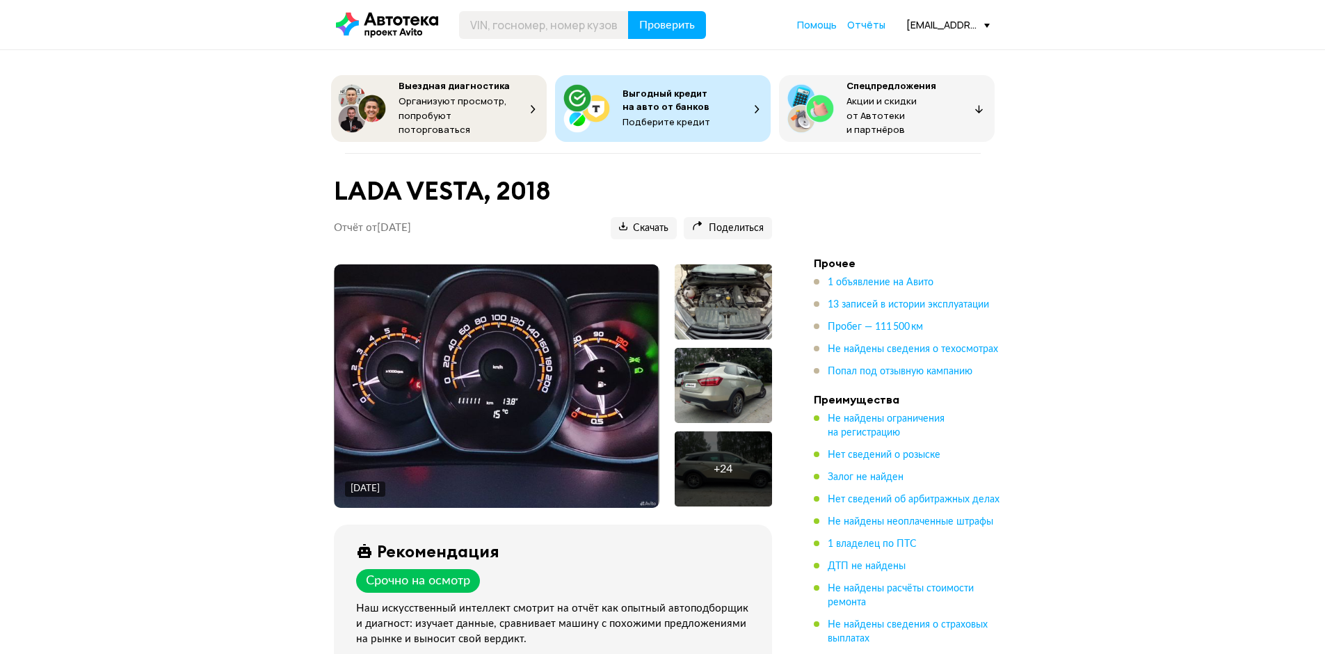
click at [747, 380] on div at bounding box center [723, 385] width 97 height 75
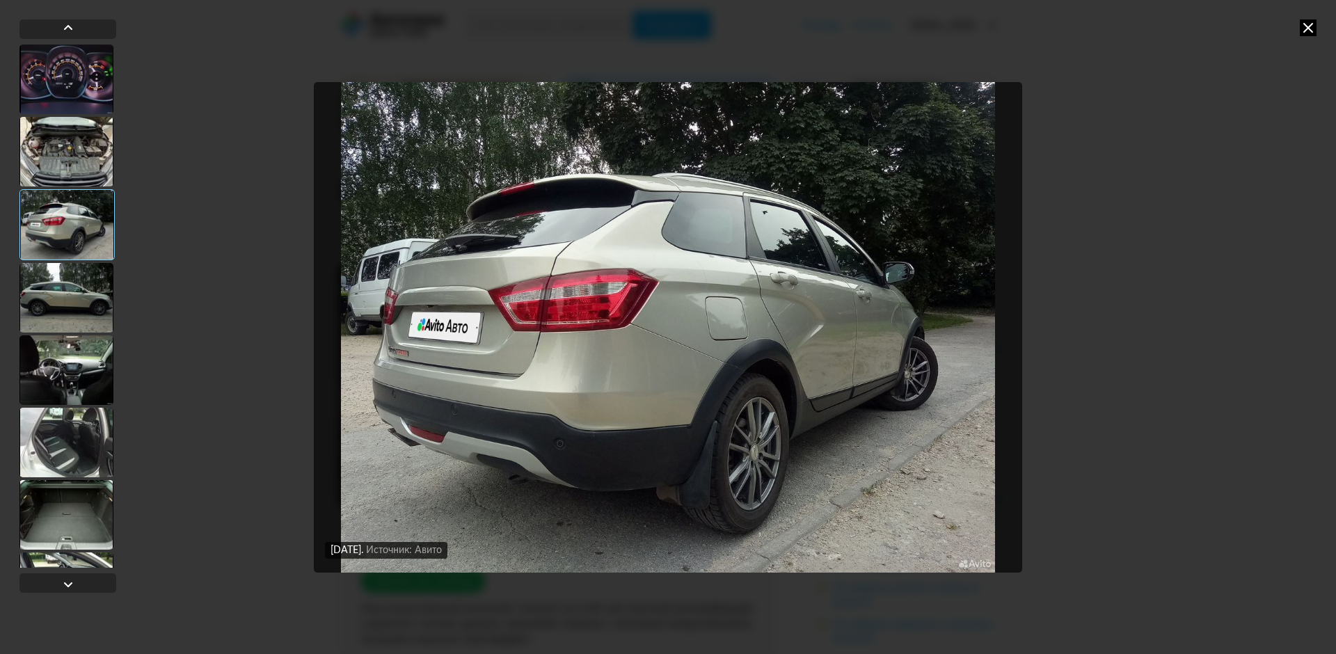
click at [1314, 31] on icon at bounding box center [1307, 27] width 17 height 17
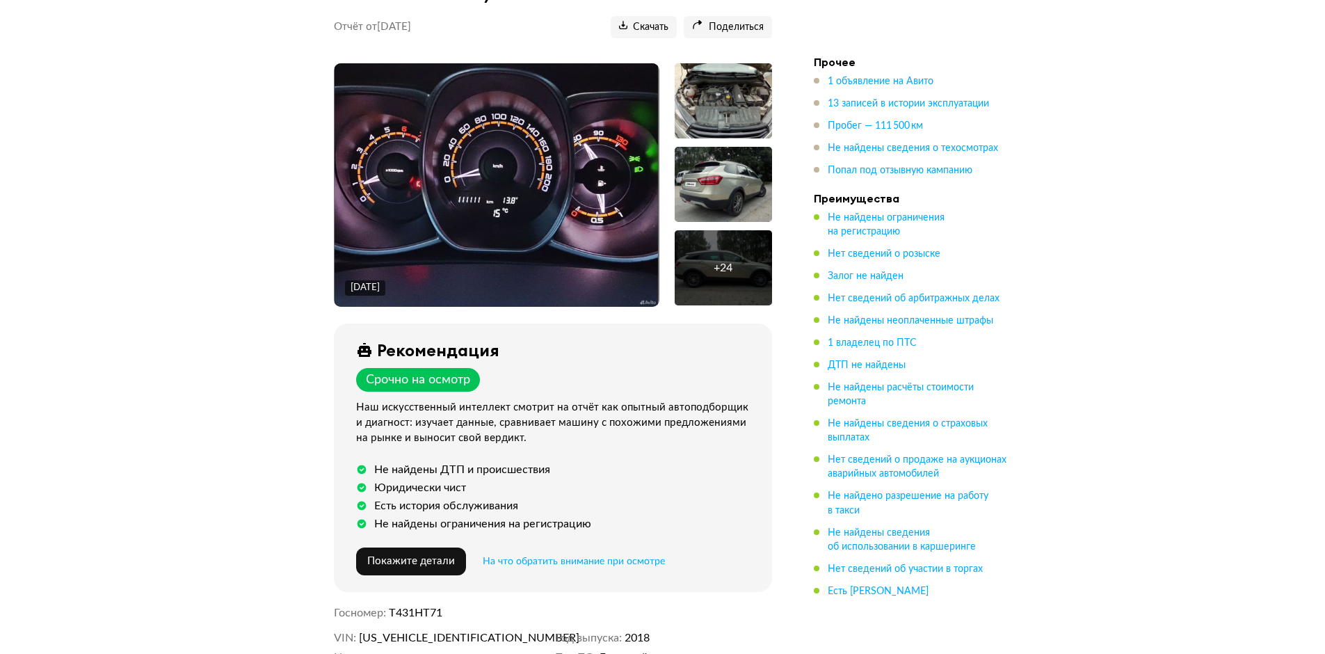
scroll to position [278, 0]
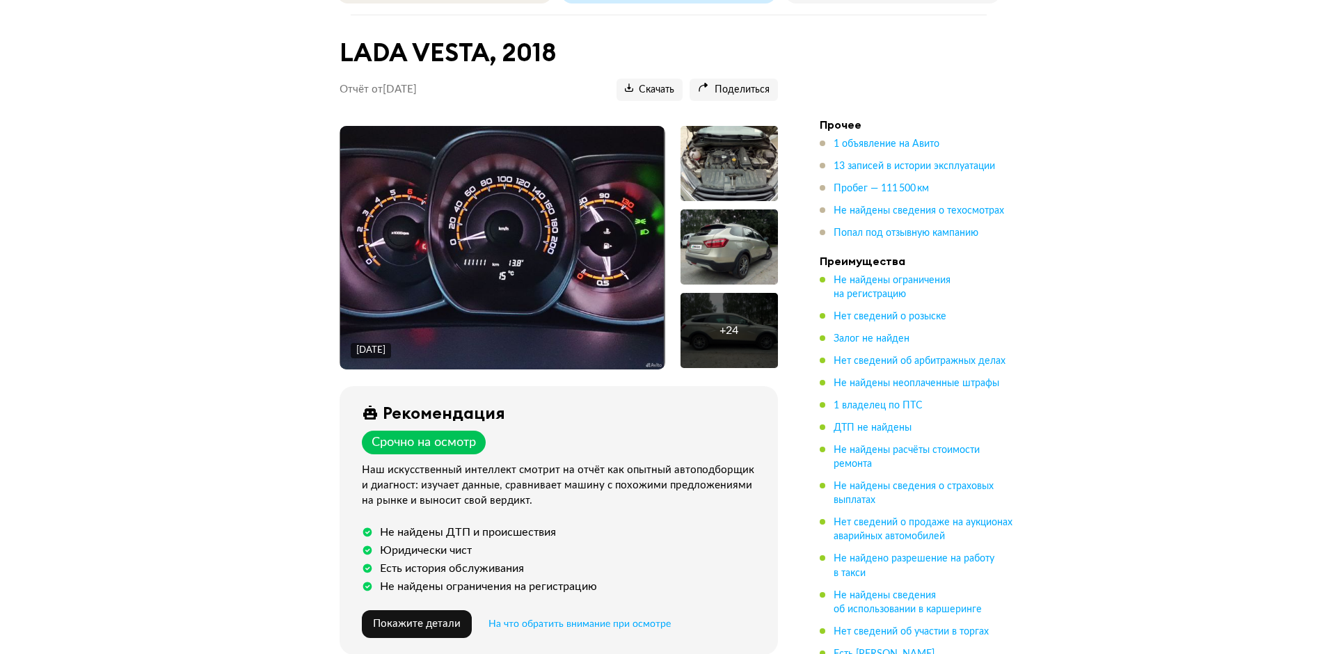
scroll to position [139, 0]
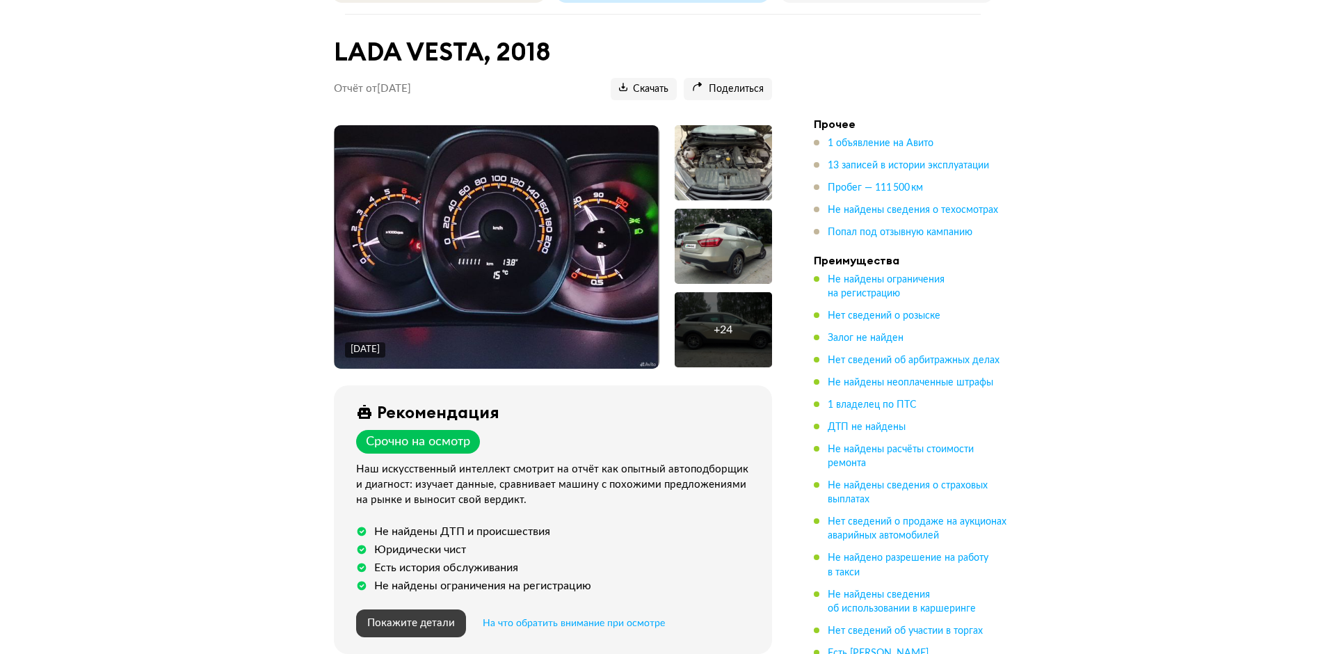
click at [440, 619] on span "Покажите детали" at bounding box center [411, 623] width 88 height 10
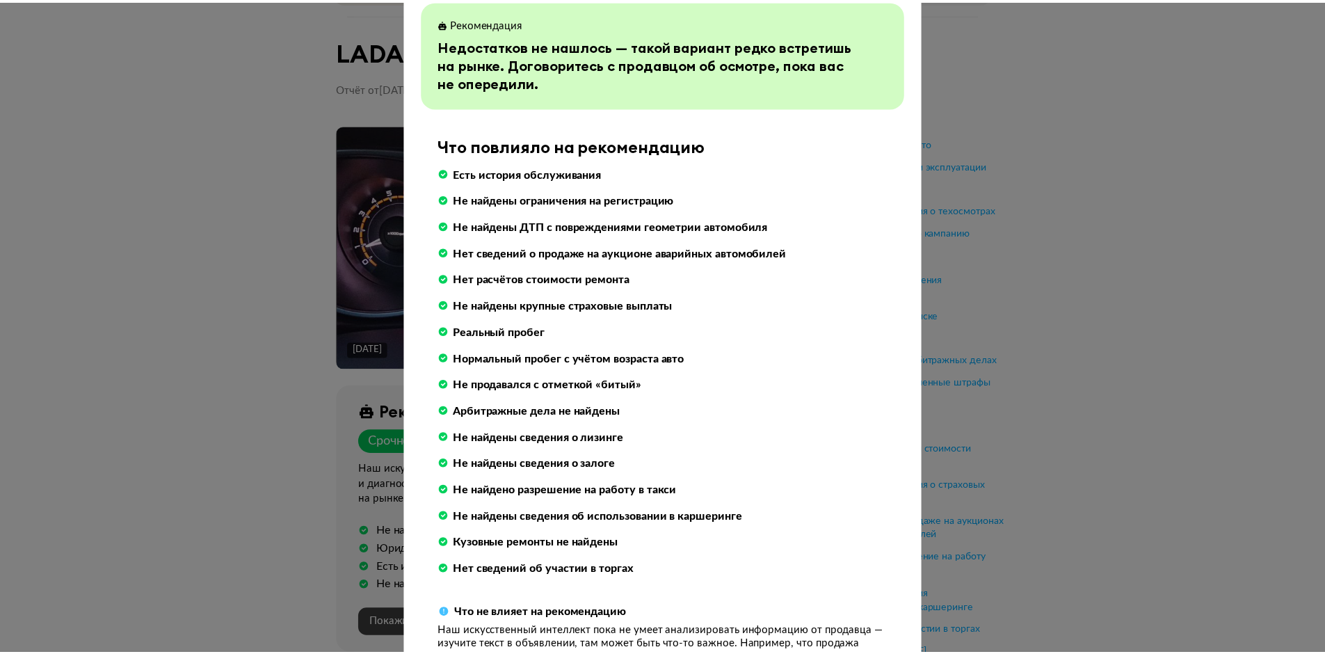
scroll to position [0, 0]
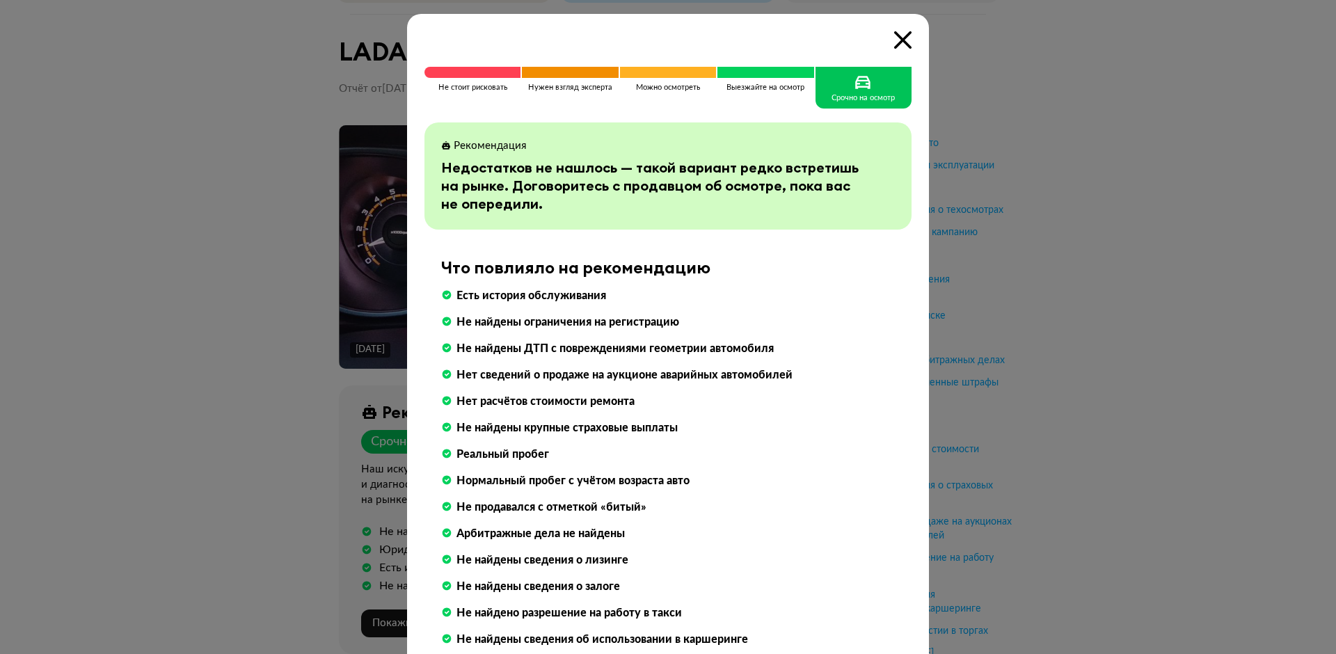
click at [895, 38] on icon at bounding box center [902, 39] width 17 height 17
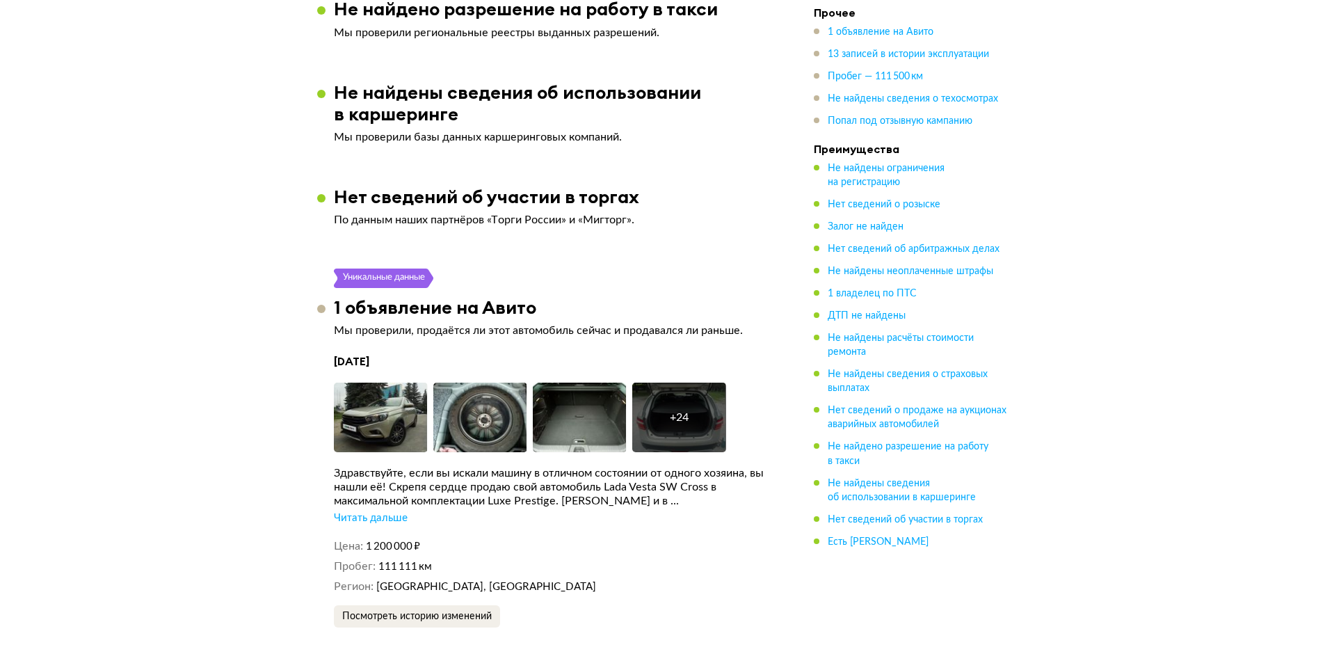
scroll to position [2296, 0]
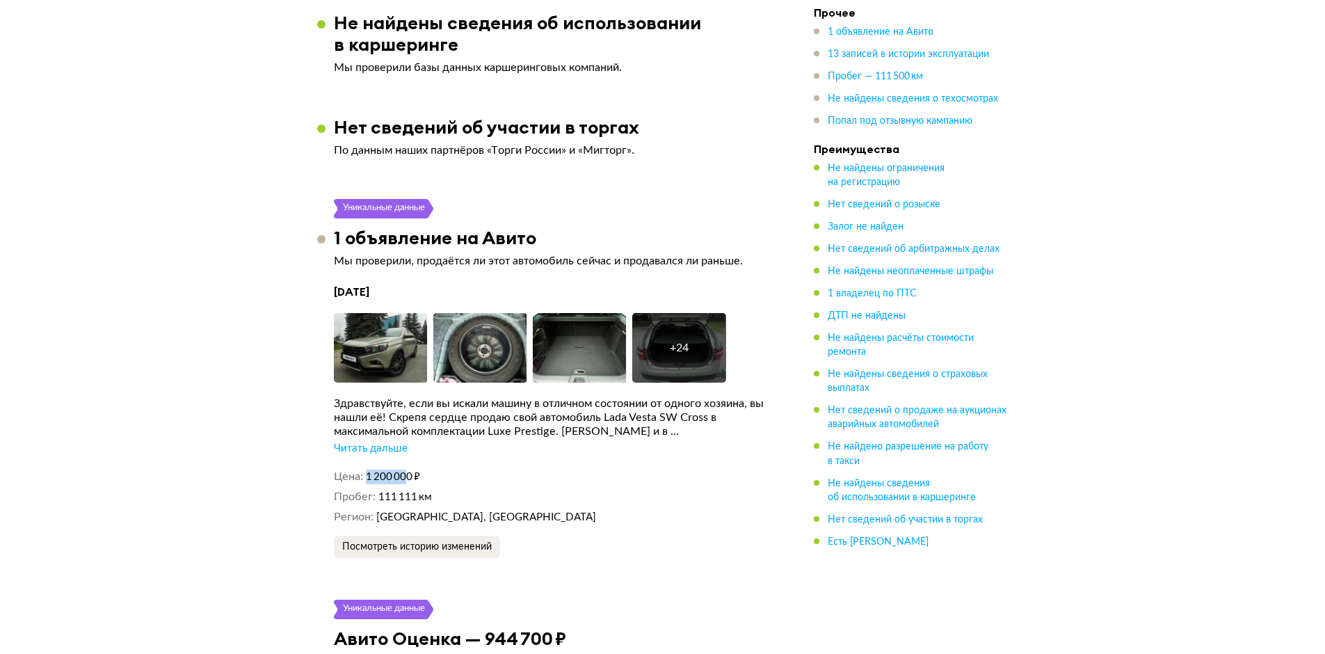
drag, startPoint x: 363, startPoint y: 467, endPoint x: 409, endPoint y: 460, distance: 46.4
click at [409, 460] on div "[DATE] Увеличить фото Увеличить фото Увеличить фото + 24 Увеличить фото Здравст…" at bounding box center [553, 421] width 438 height 273
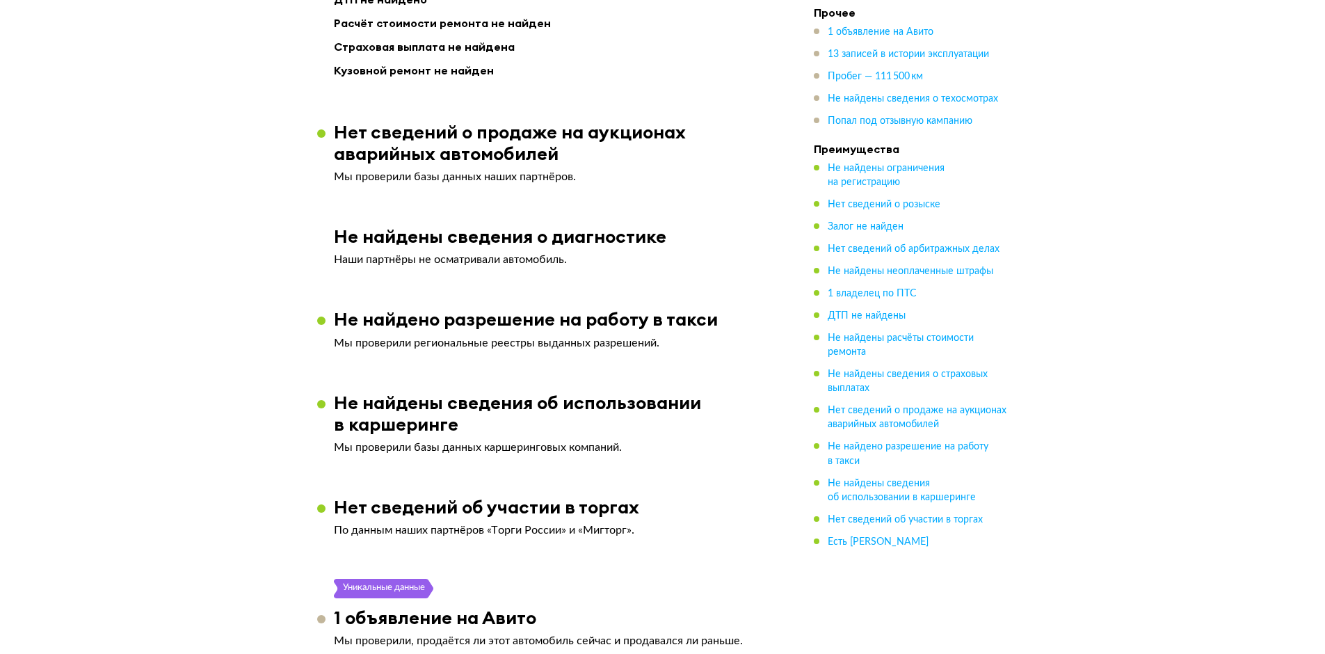
scroll to position [1809, 0]
